Goal: Communication & Community: Answer question/provide support

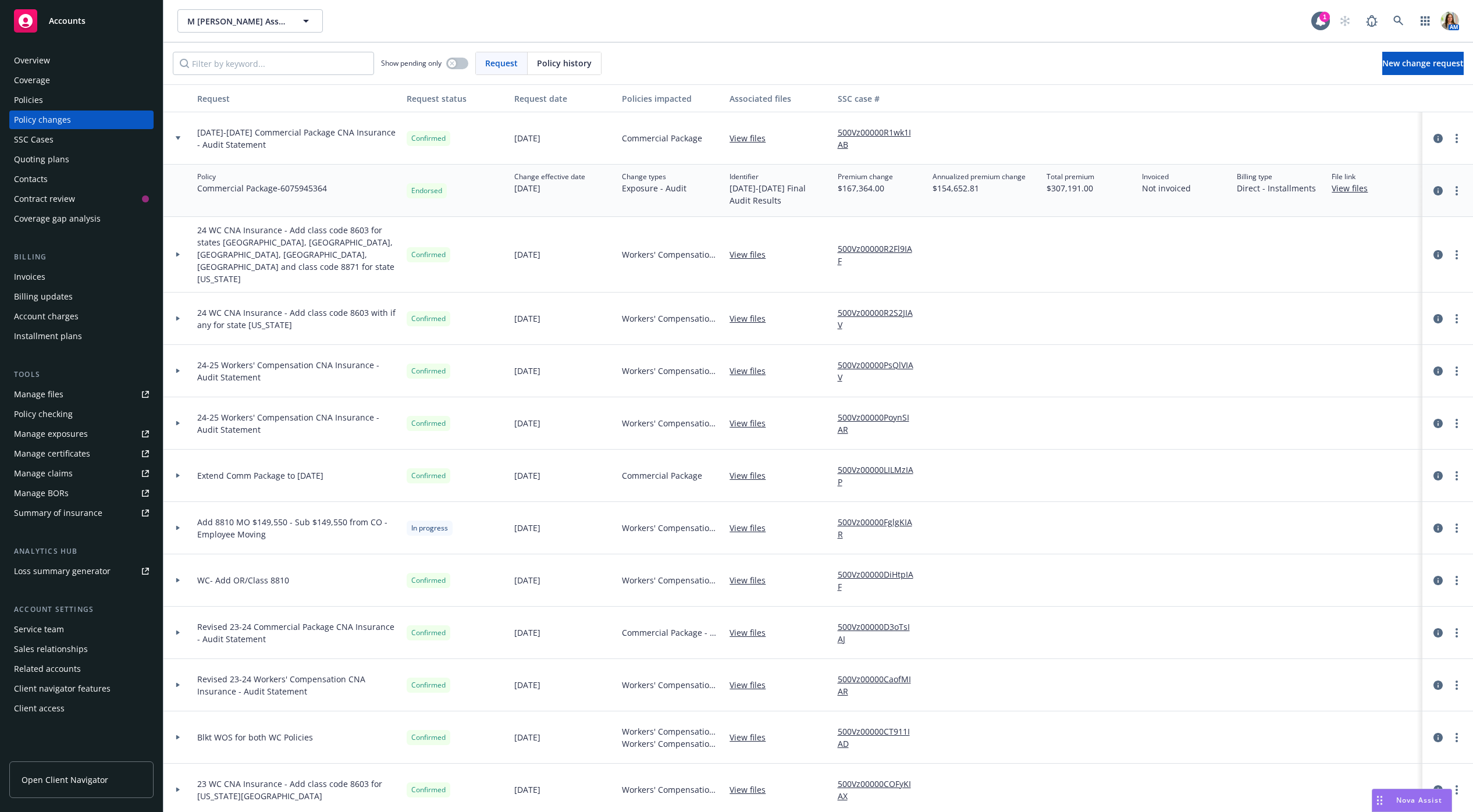
click at [1409, 802] on span "Nova Assist" at bounding box center [1419, 800] width 46 height 10
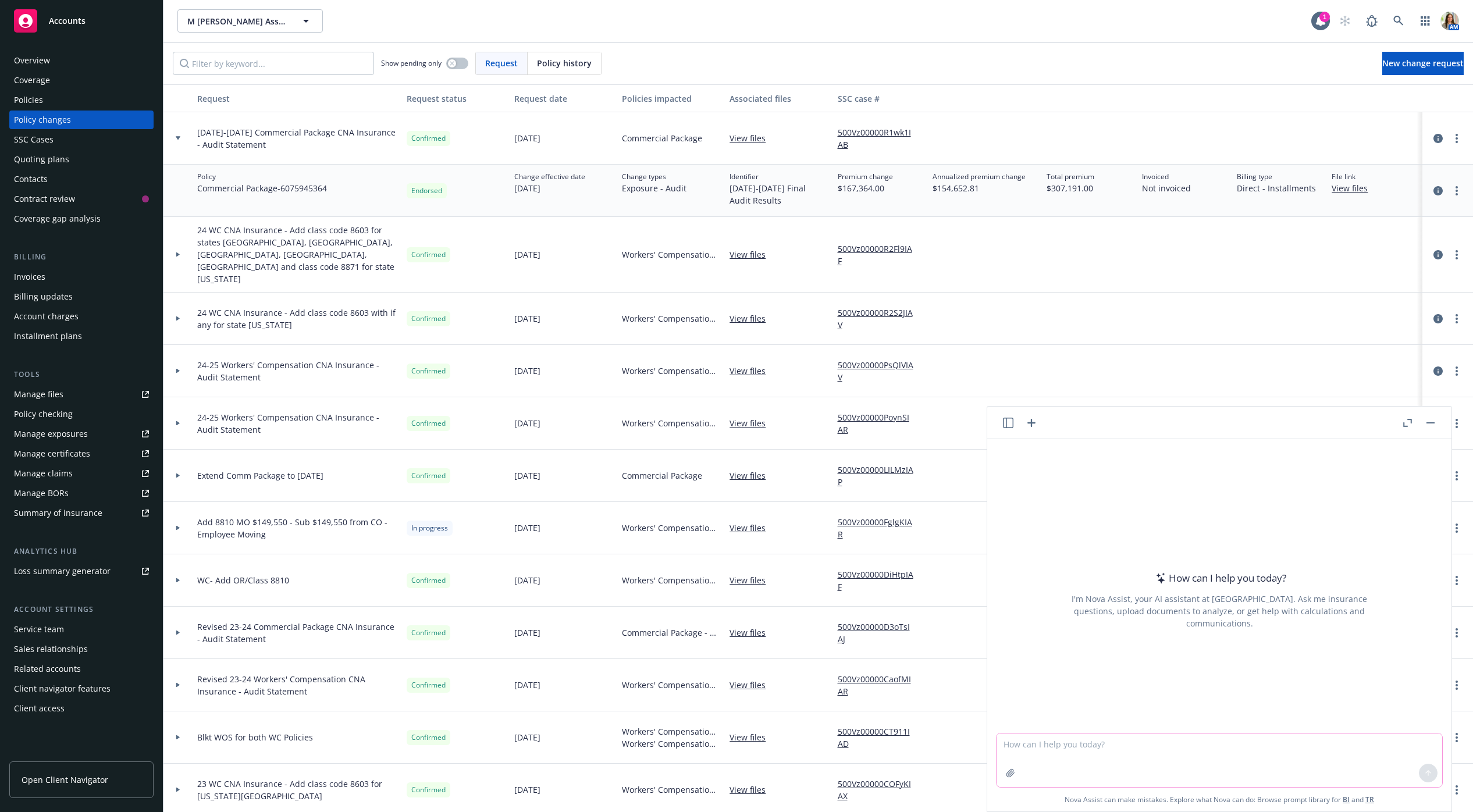
click at [1054, 747] on textarea at bounding box center [1219, 759] width 446 height 53
type textarea "I have to email the insured a massive additional premium audit. Newfront has co…"
paste textarea
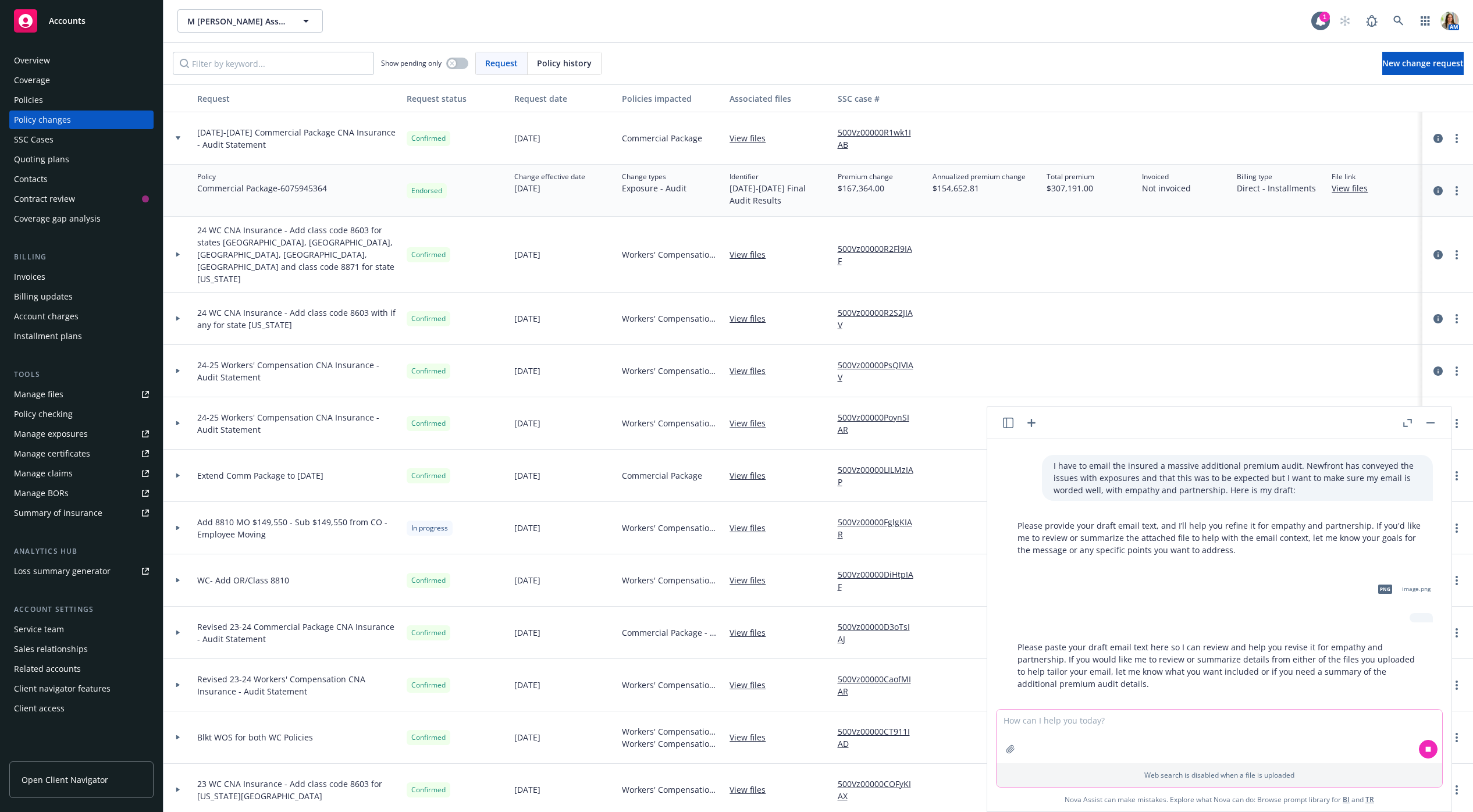
scroll to position [46, 0]
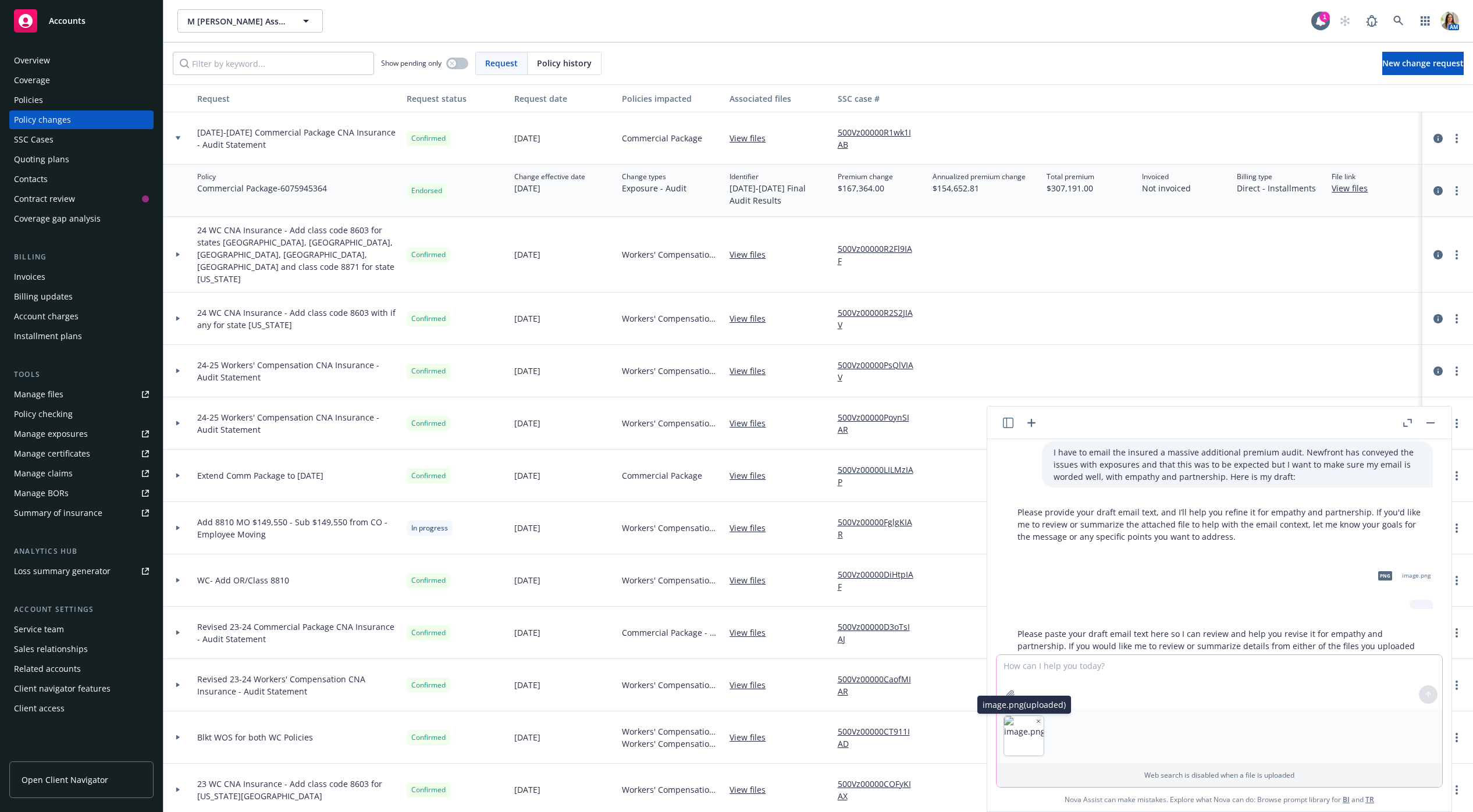
click at [1036, 728] on img "button" at bounding box center [1024, 736] width 40 height 40
click at [1226, 748] on div at bounding box center [1219, 736] width 446 height 55
click at [1037, 720] on icon "button" at bounding box center [1038, 721] width 6 height 6
click at [1022, 723] on textarea at bounding box center [1219, 736] width 446 height 53
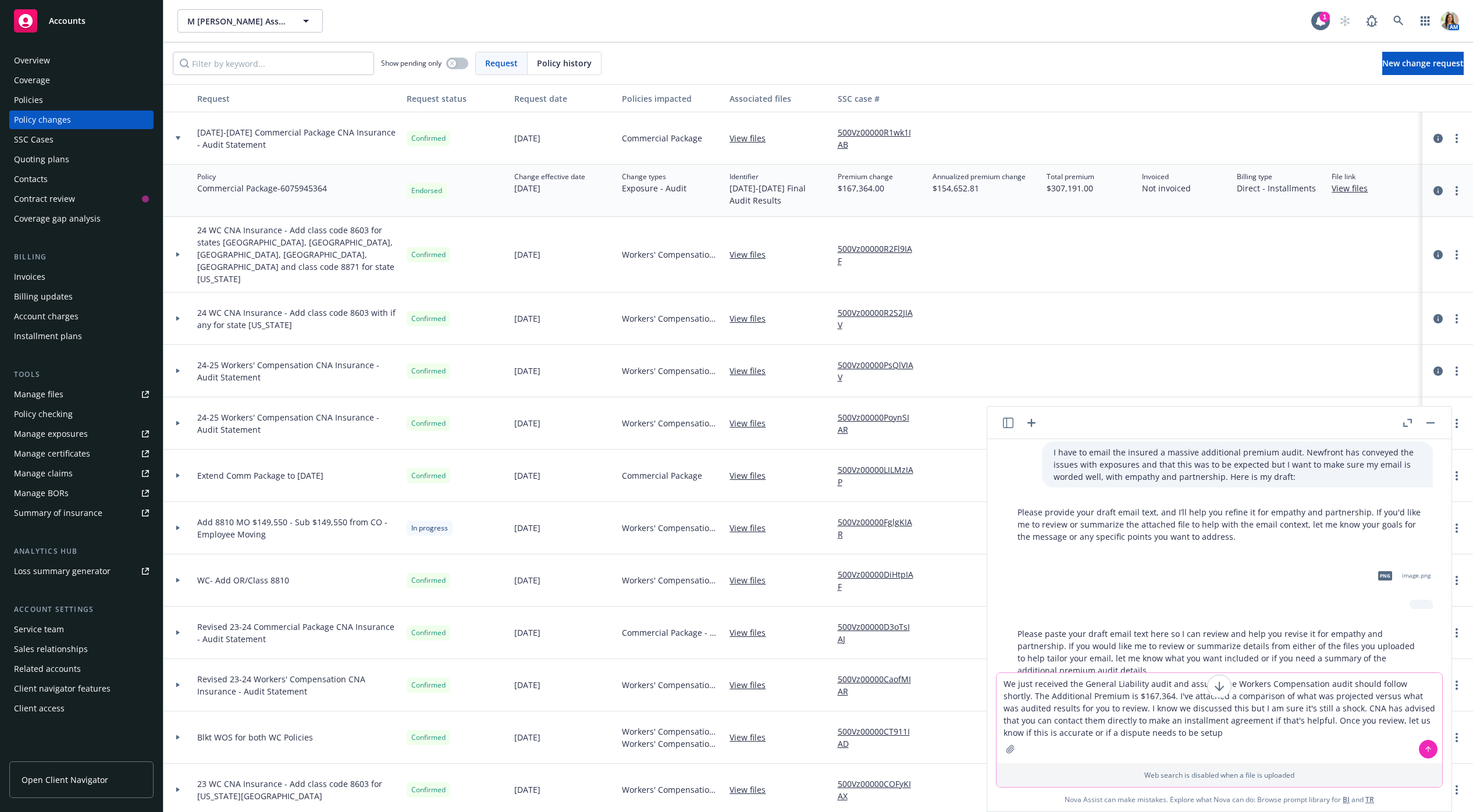
type textarea "We just received the General Liability audit and assume the Workers Compensatio…"
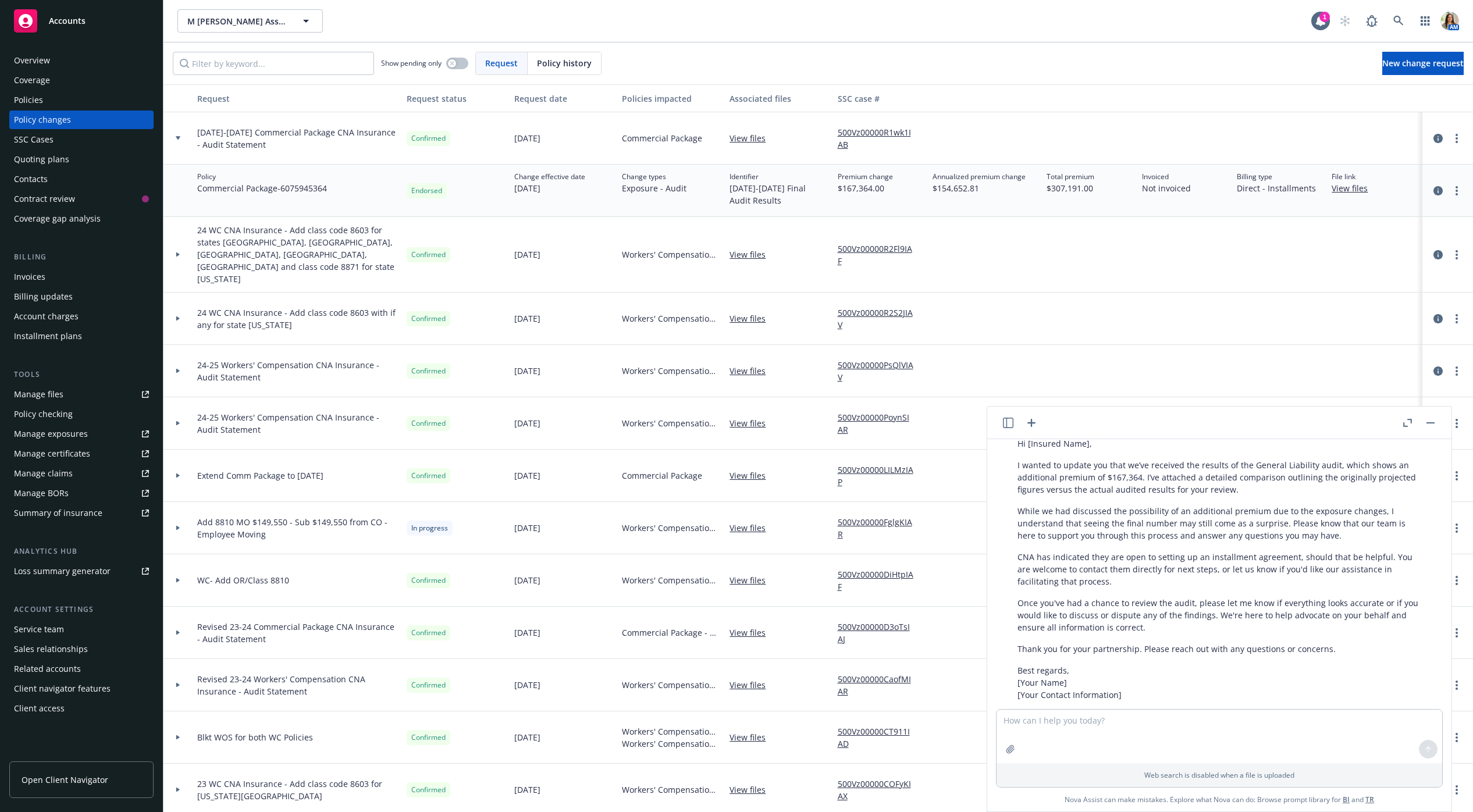
scroll to position [442, 0]
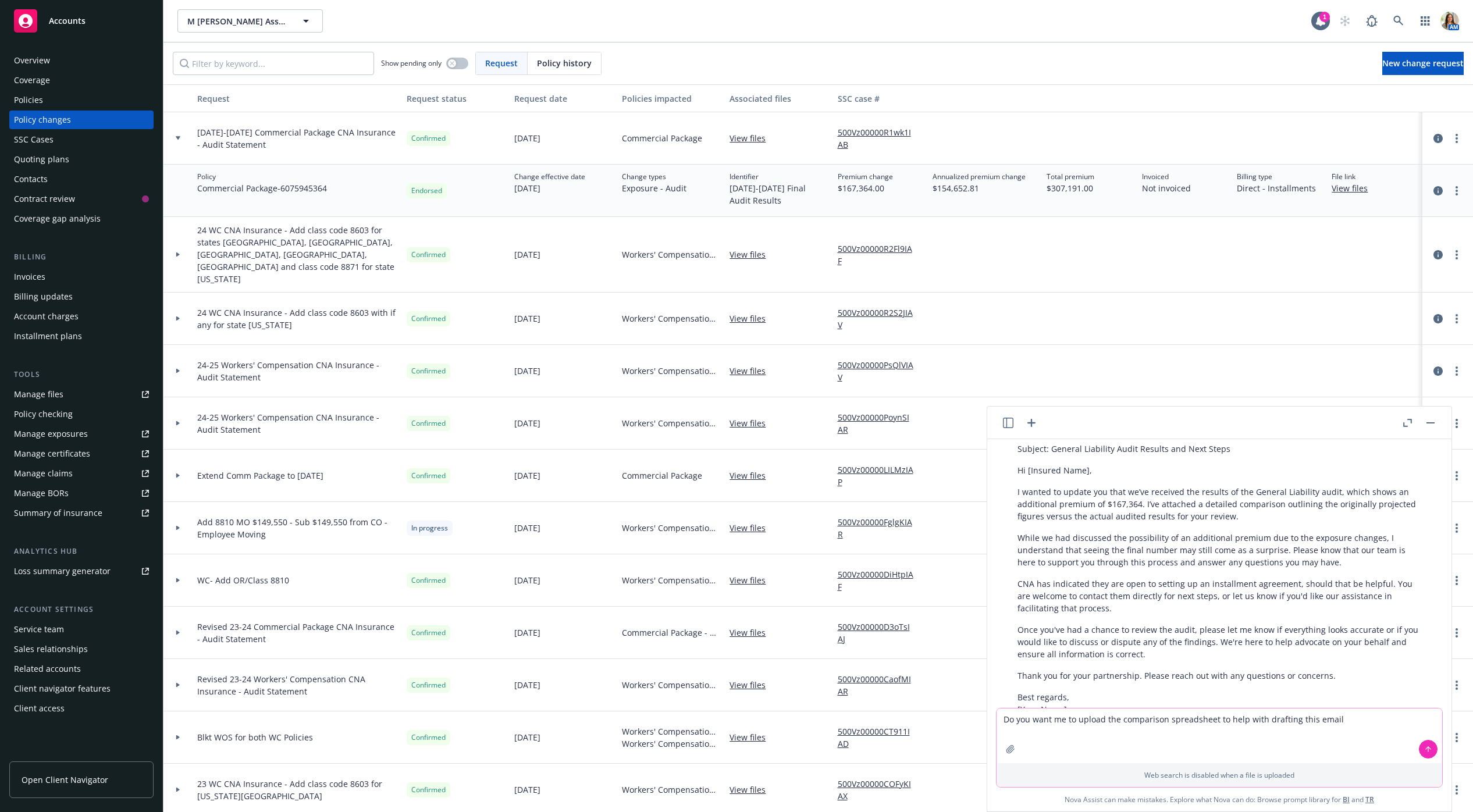
type textarea "Do you want me to upload the comparison spreadsheet to help with drafting this …"
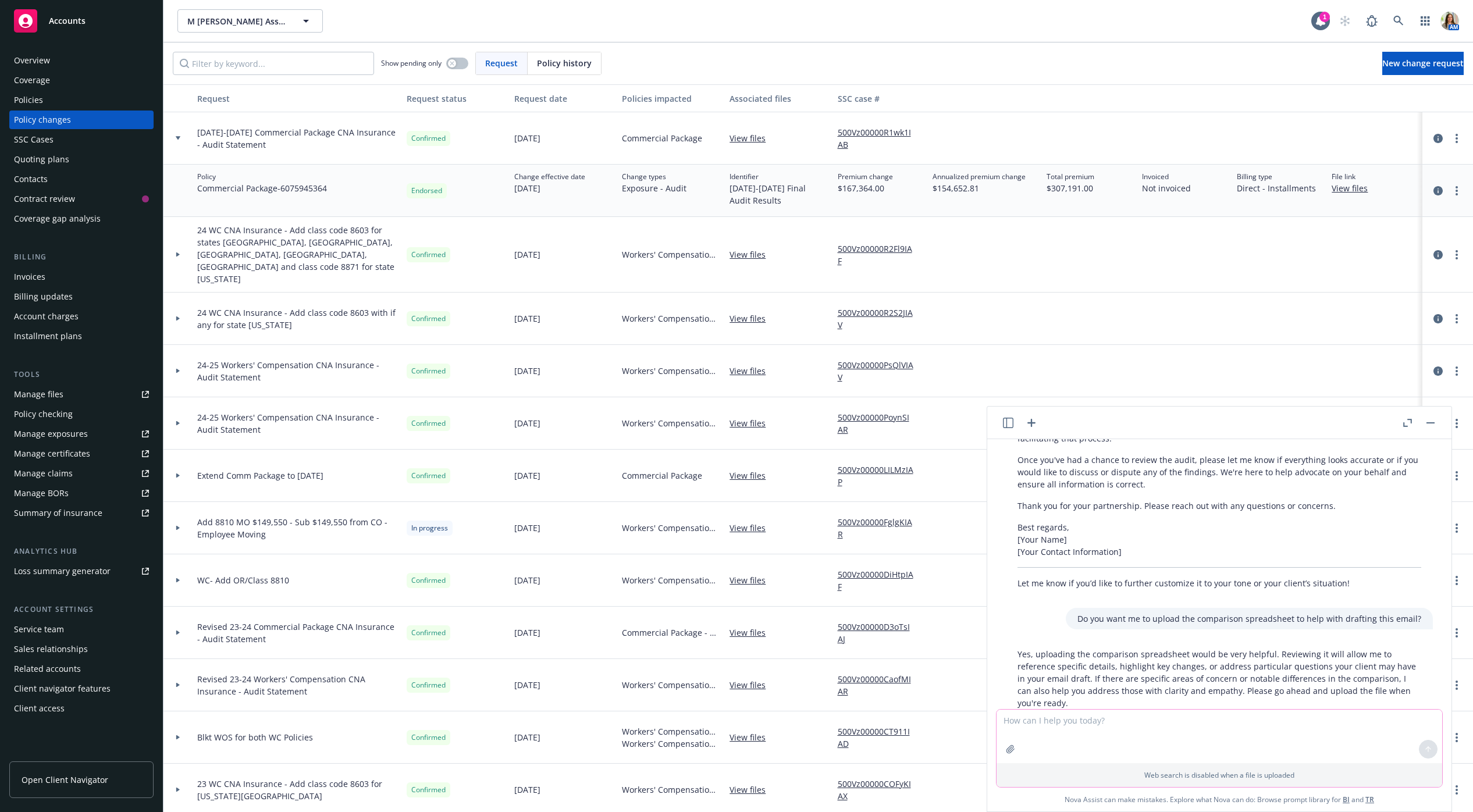
scroll to position [633, 0]
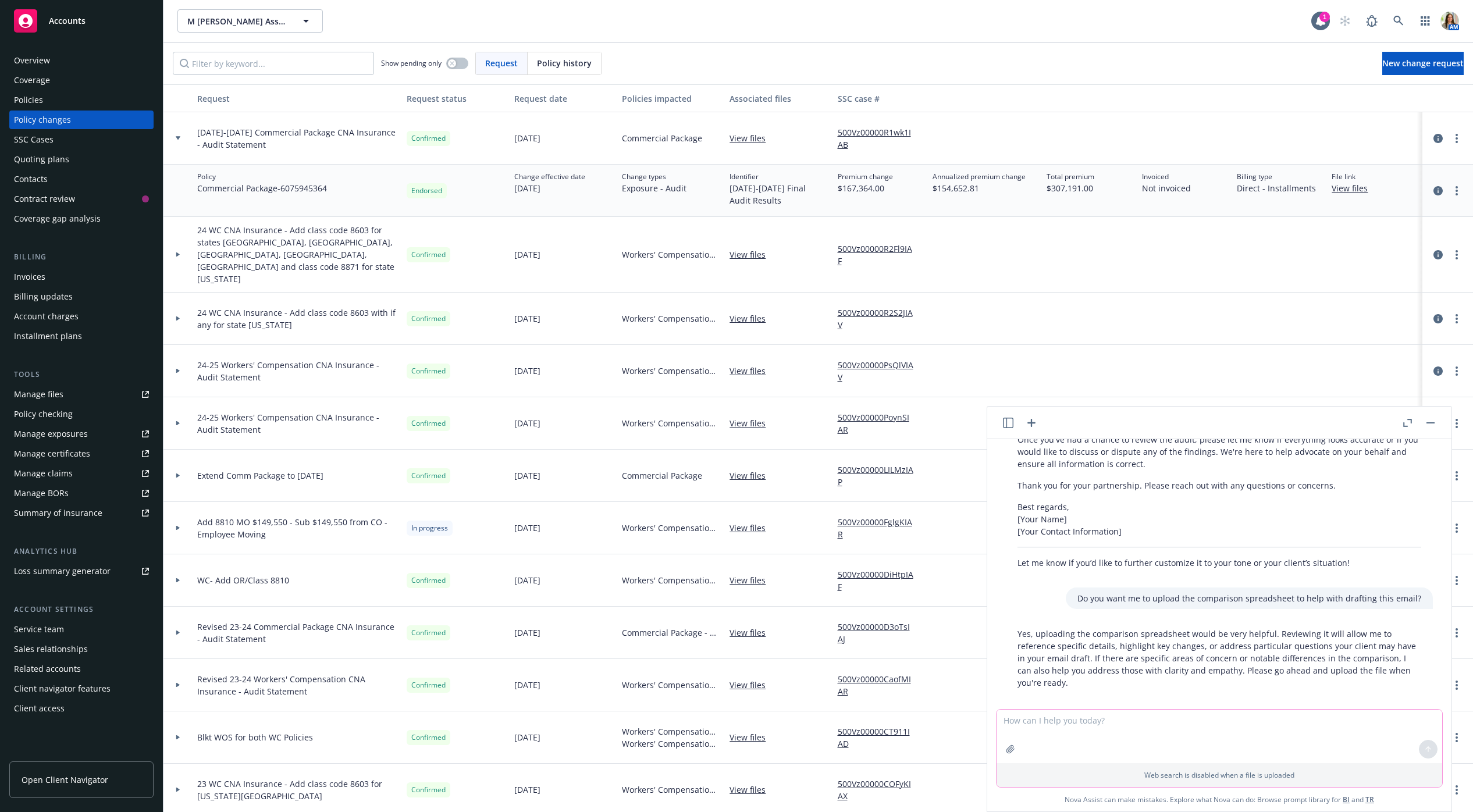
click at [1011, 746] on icon "button" at bounding box center [1010, 749] width 9 height 9
click at [1001, 685] on button "button" at bounding box center [1010, 694] width 19 height 19
click at [1306, 739] on div "FILE" at bounding box center [1219, 736] width 446 height 55
click at [1200, 682] on textarea at bounding box center [1219, 681] width 446 height 53
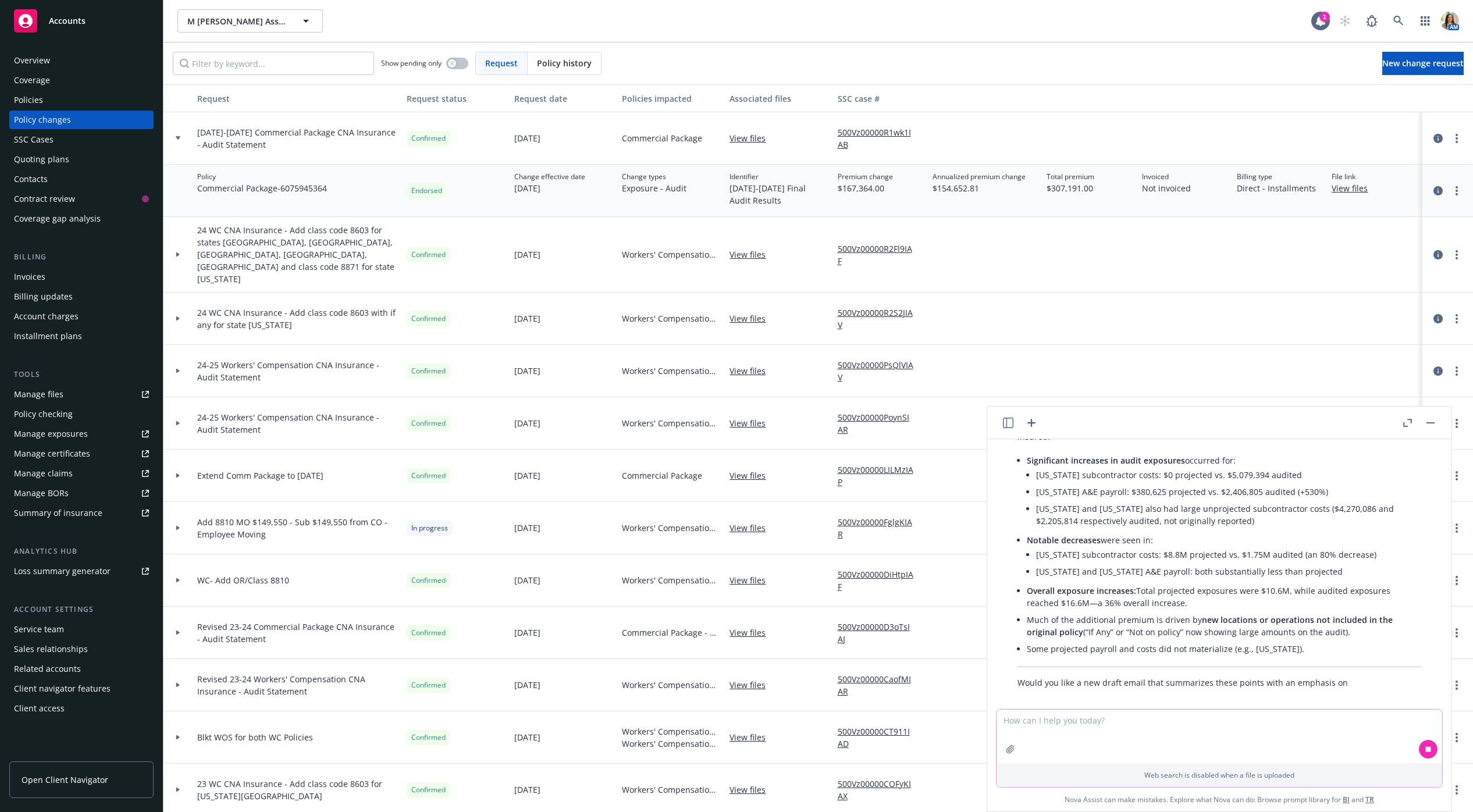
scroll to position [1000, 0]
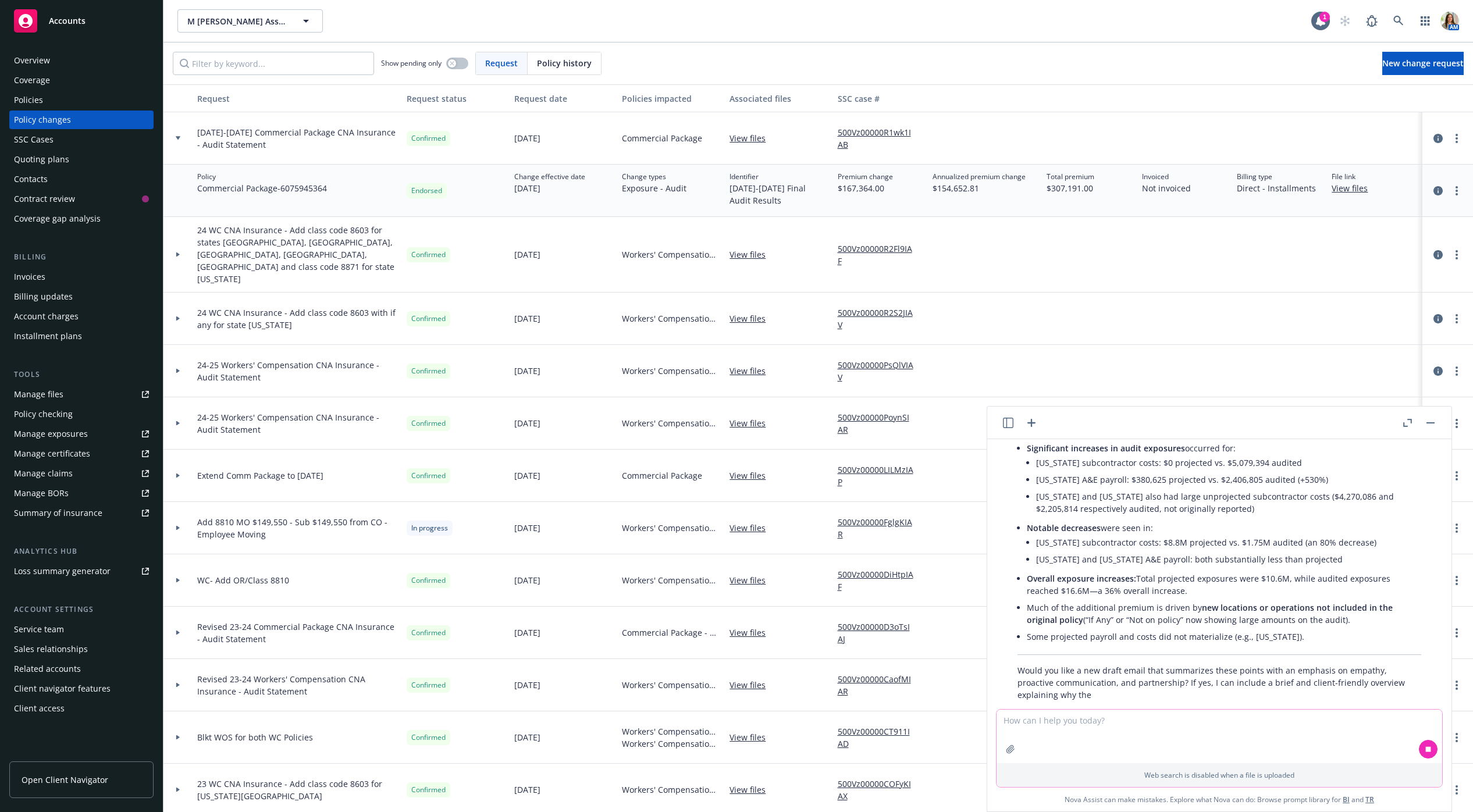
click at [1133, 726] on textarea at bounding box center [1219, 736] width 446 height 53
type textarea "Yes"
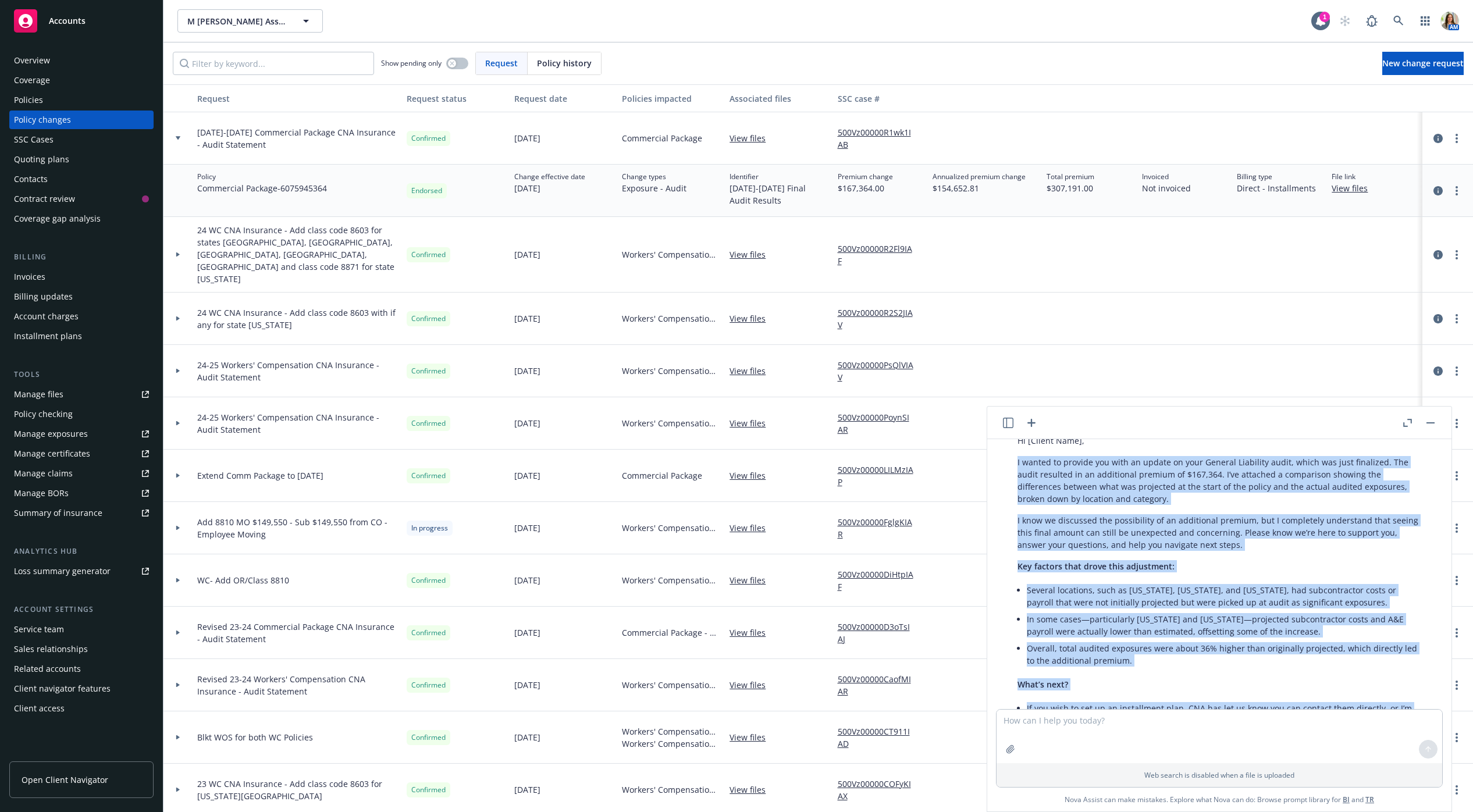
scroll to position [1624, 0]
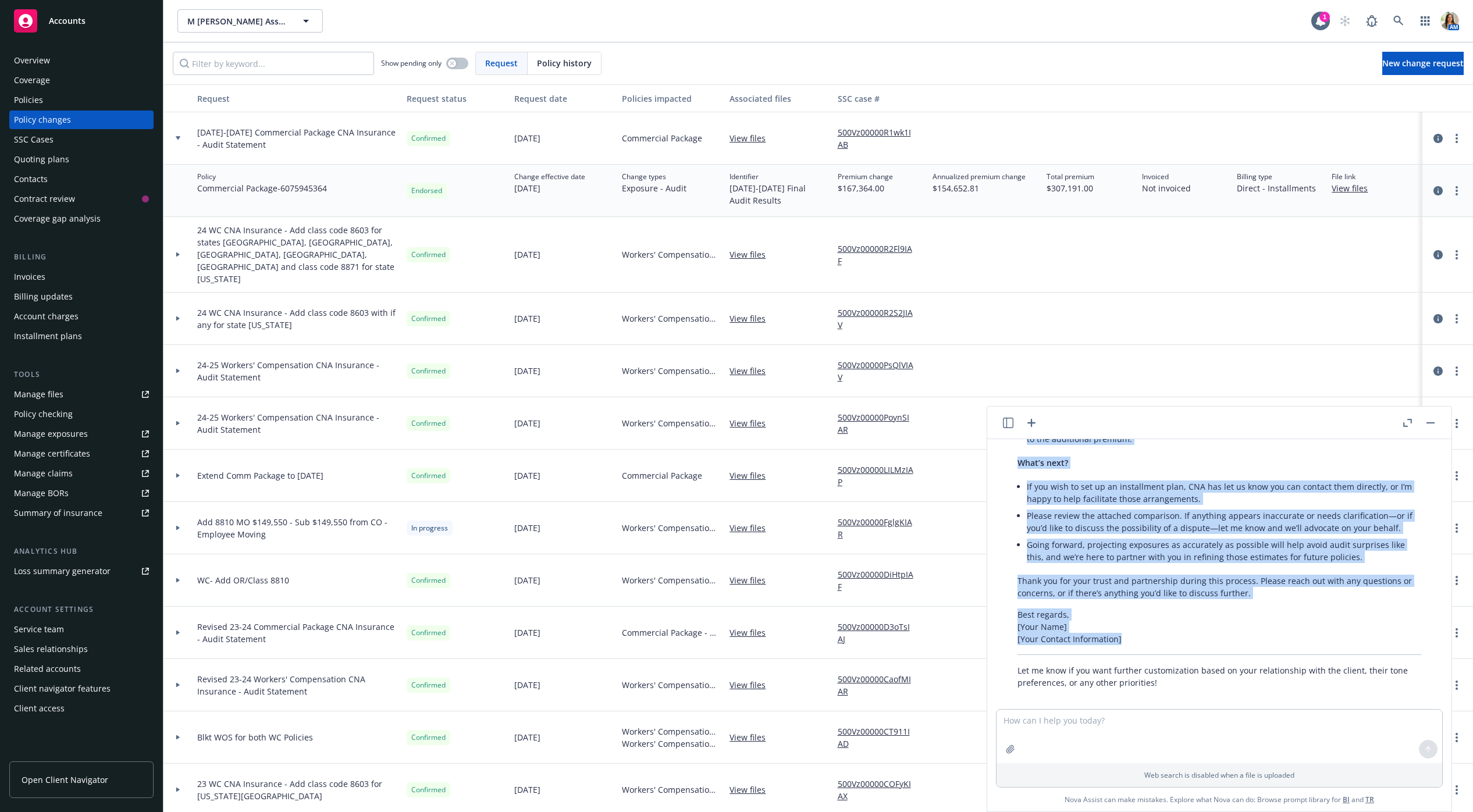
drag, startPoint x: 1017, startPoint y: 551, endPoint x: 1144, endPoint y: 625, distance: 147.0
click at [1144, 625] on div "Here’s a revised draft email for your insured, incorporating the most important…" at bounding box center [1219, 418] width 427 height 550
copy div "L ipsumd si ametcon adi elit se doeius te inci Utlabor Etdolorem aliqu, enima m…"
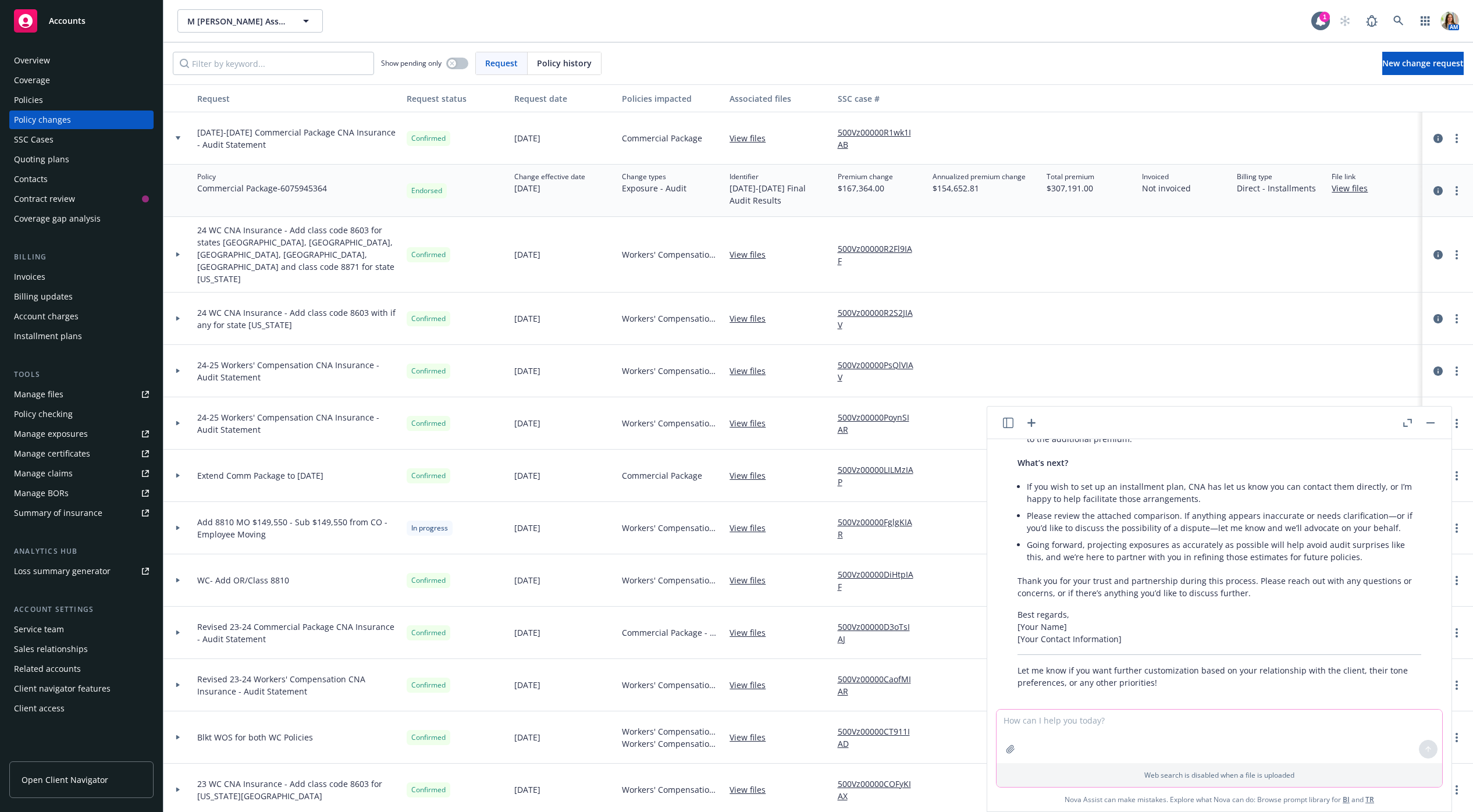
click at [1133, 727] on textarea at bounding box center [1219, 736] width 446 height 53
type textarea "I want to revise it not to offer so much of our services. The Insured previousl…"
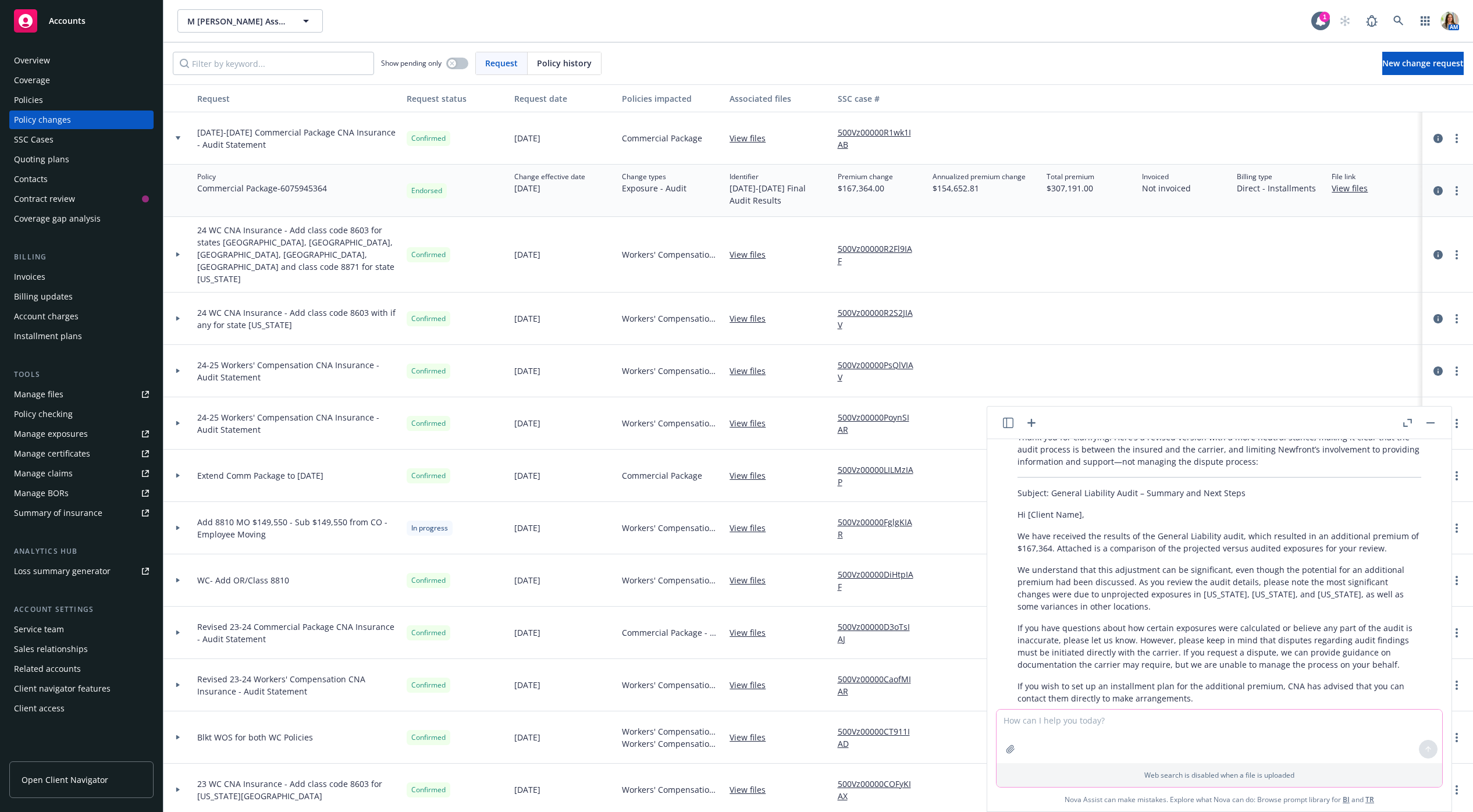
scroll to position [1967, 0]
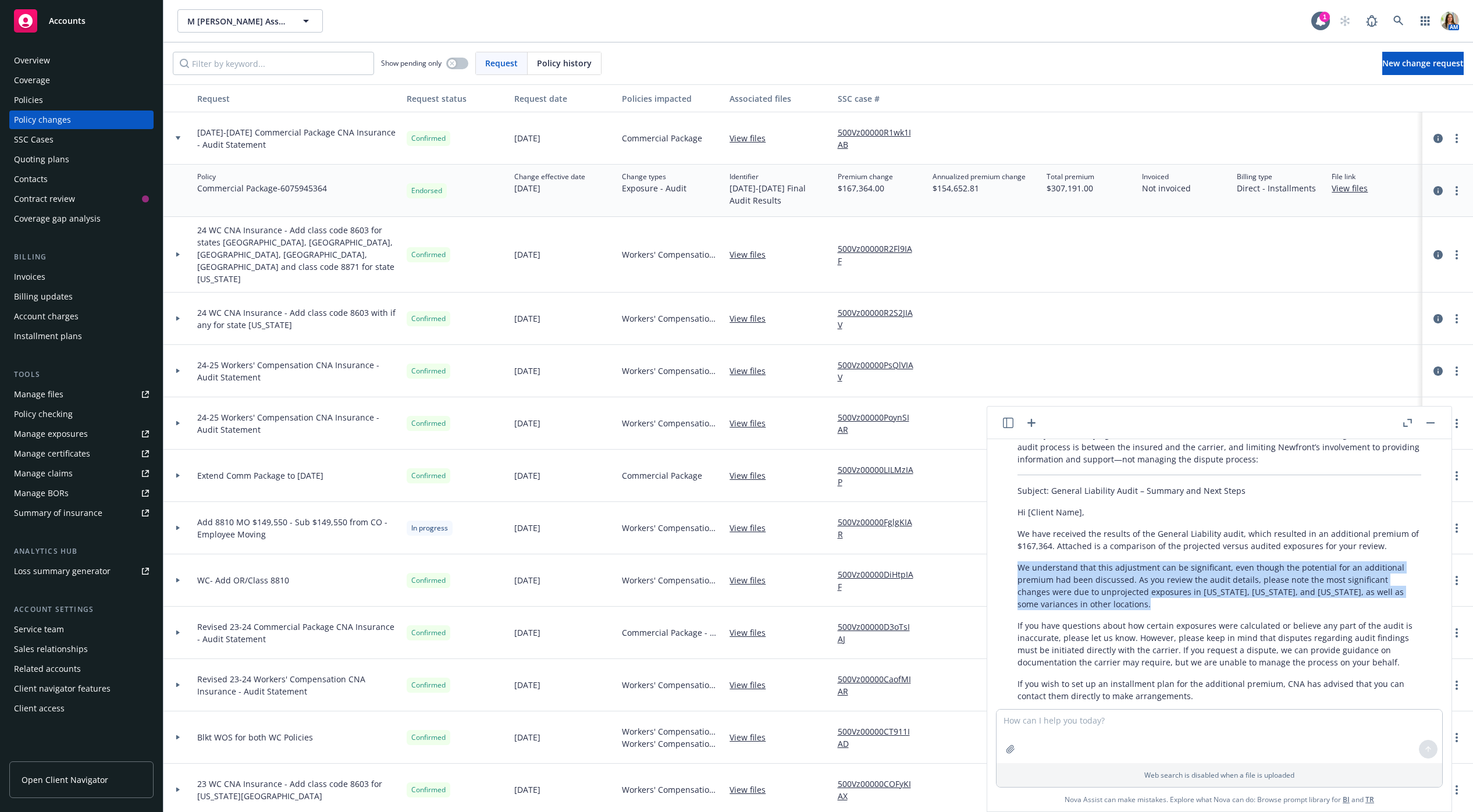
drag, startPoint x: 1019, startPoint y: 557, endPoint x: 1122, endPoint y: 588, distance: 107.6
click at [1122, 588] on p "We understand that this adjustment can be significant, even though the potentia…" at bounding box center [1219, 585] width 404 height 49
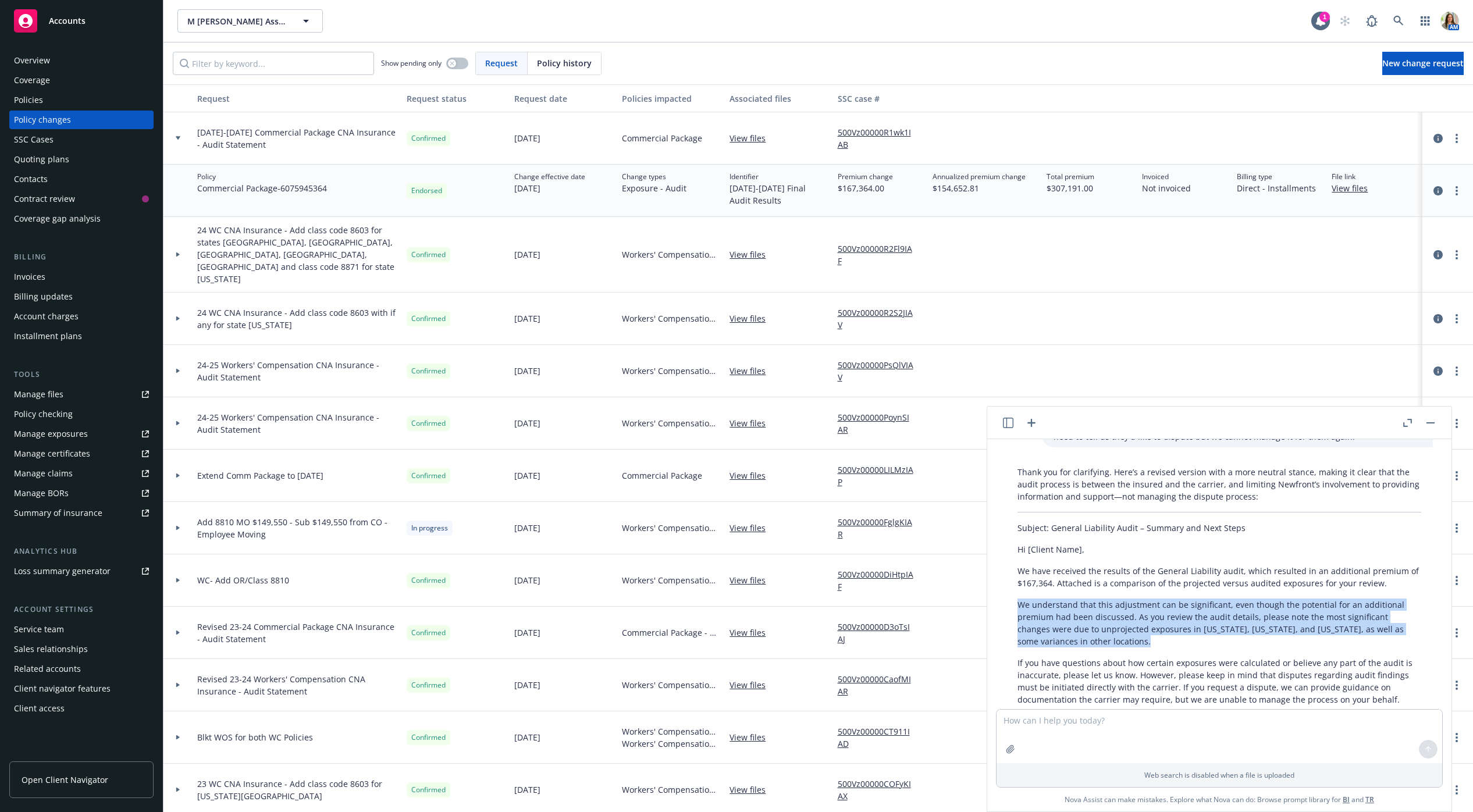
scroll to position [1933, 0]
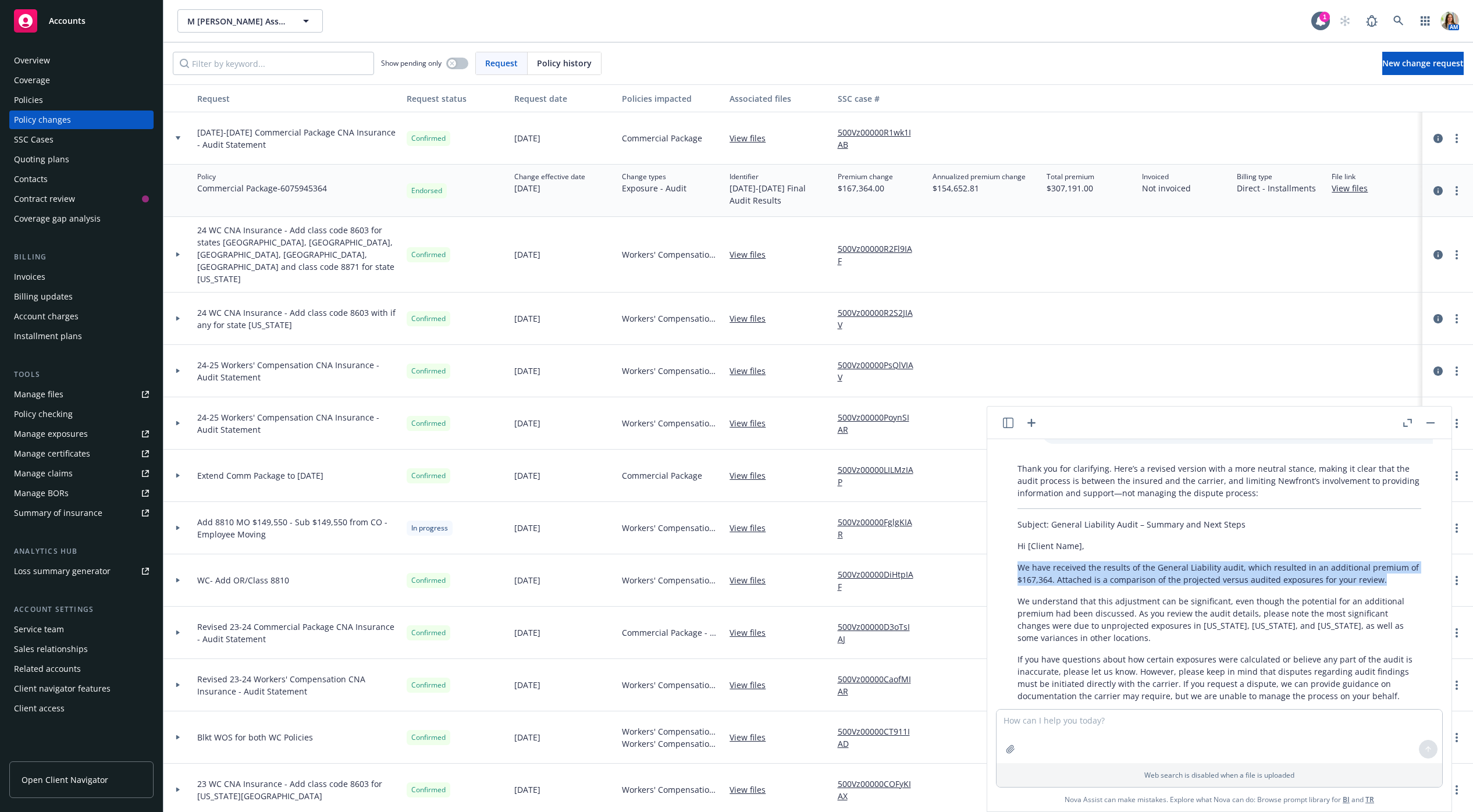
drag, startPoint x: 1019, startPoint y: 555, endPoint x: 1385, endPoint y: 566, distance: 366.2
click at [1385, 566] on p "We have received the results of the General Liability audit, which resulted in …" at bounding box center [1219, 573] width 404 height 24
copy p "We have received the results of the General Liability audit, which resulted in …"
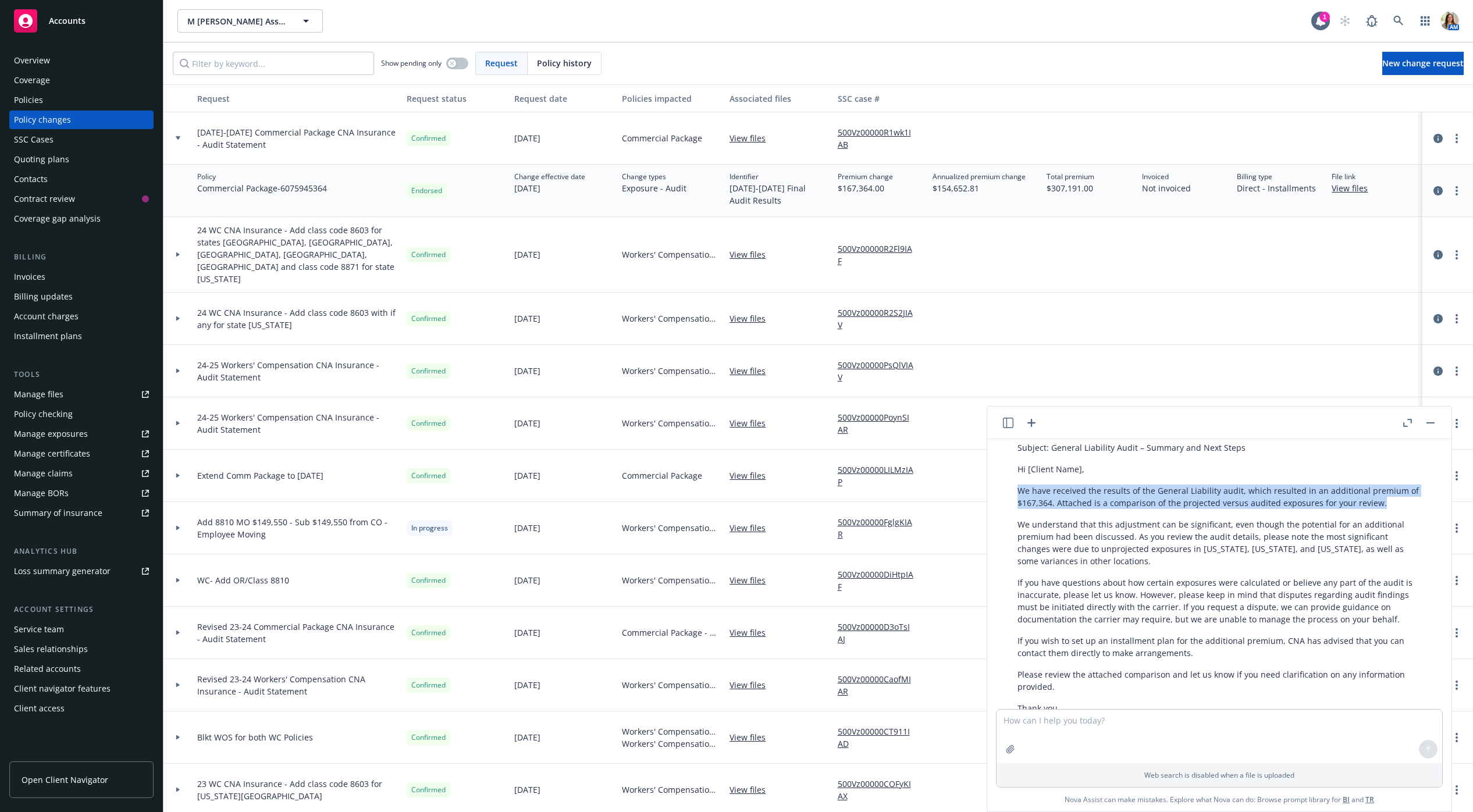
scroll to position [2012, 0]
